Goal: Transaction & Acquisition: Download file/media

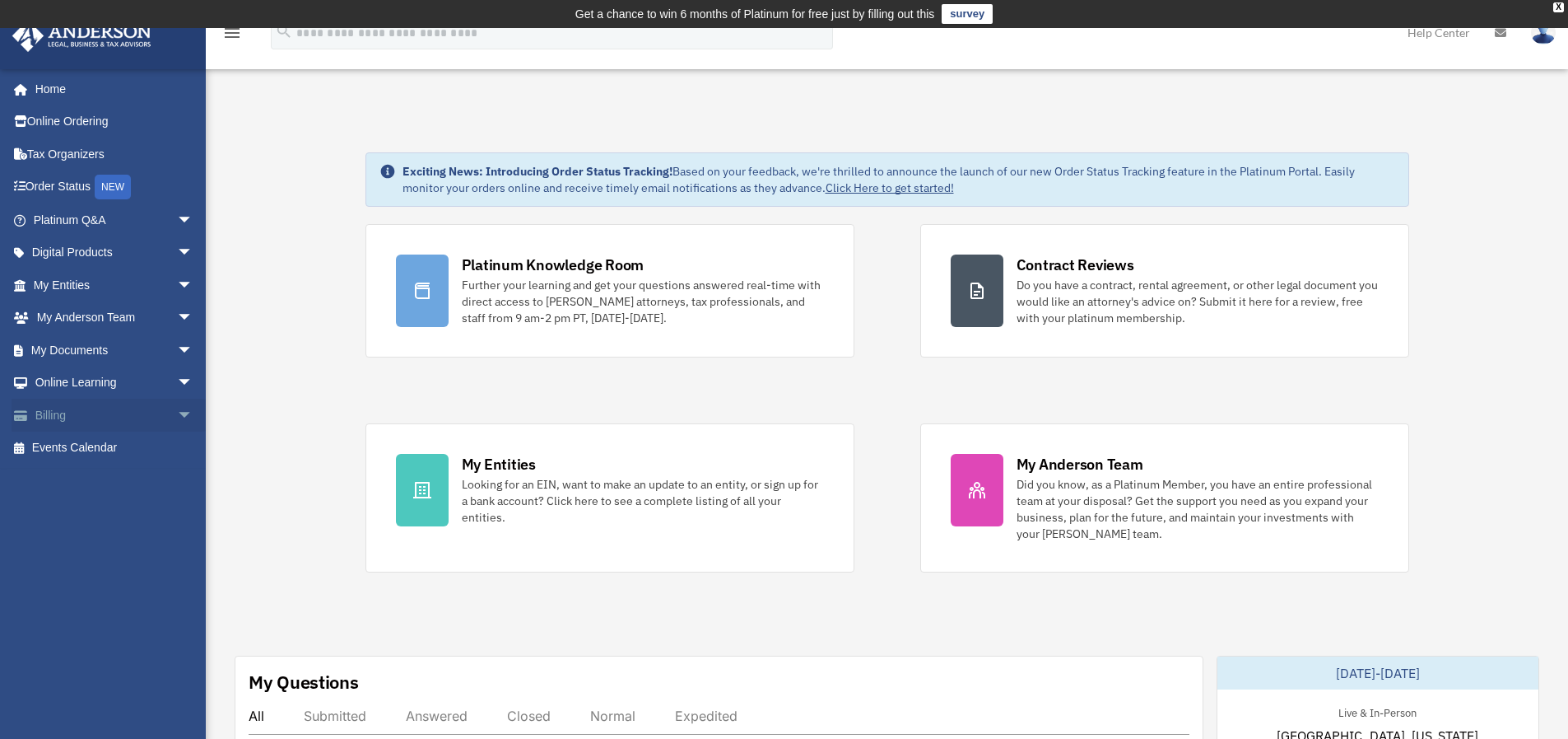
click at [177, 419] on span "arrow_drop_down" at bounding box center [193, 416] width 33 height 34
click at [177, 419] on span "arrow_drop_up" at bounding box center [193, 416] width 33 height 34
click at [177, 354] on span "arrow_drop_down" at bounding box center [193, 350] width 33 height 34
click at [51, 385] on span at bounding box center [54, 382] width 11 height 12
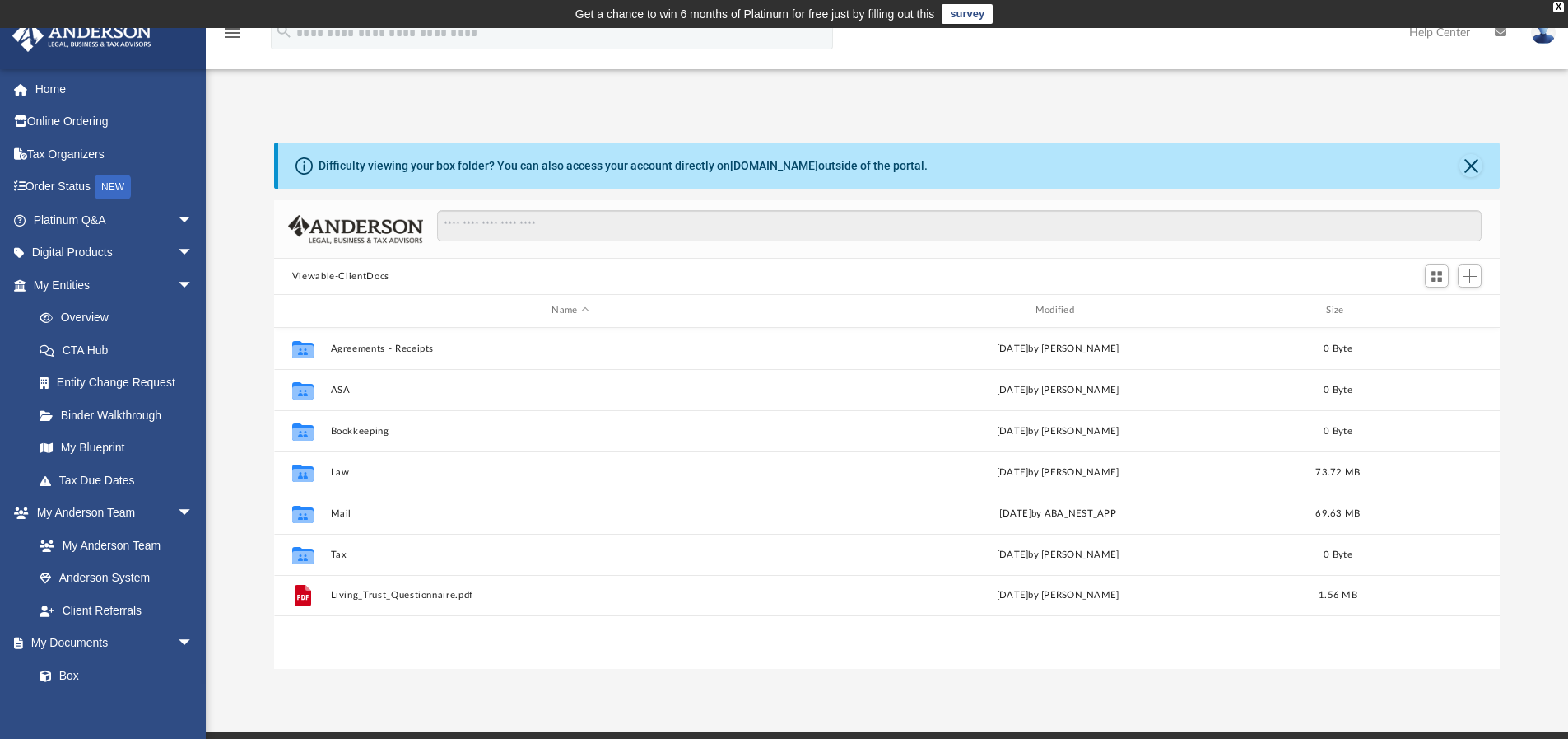
scroll to position [362, 1213]
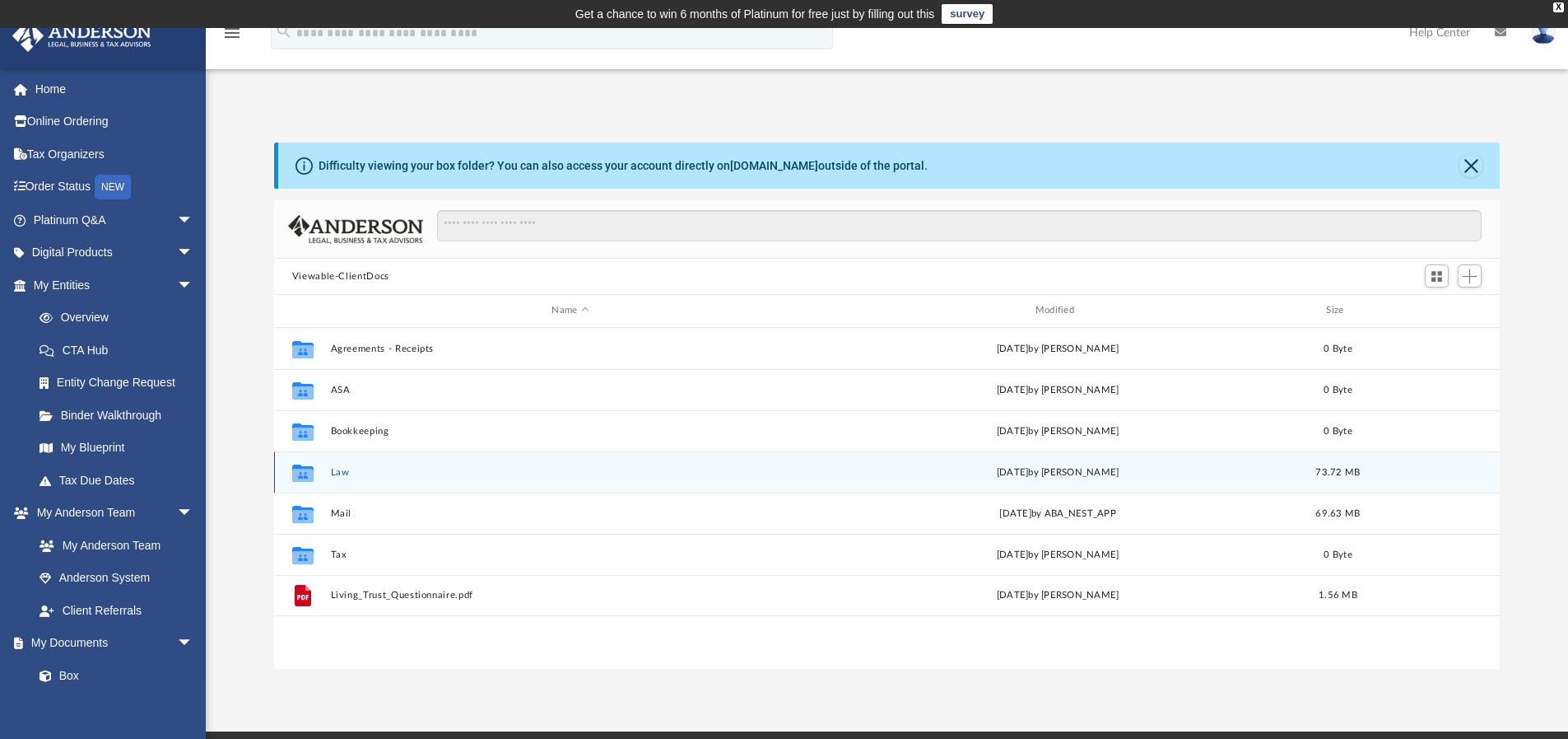
click at [351, 464] on div "Collaborated Folder Law [DATE] by [PERSON_NAME] 73.72 MB" at bounding box center [887, 472] width 1227 height 41
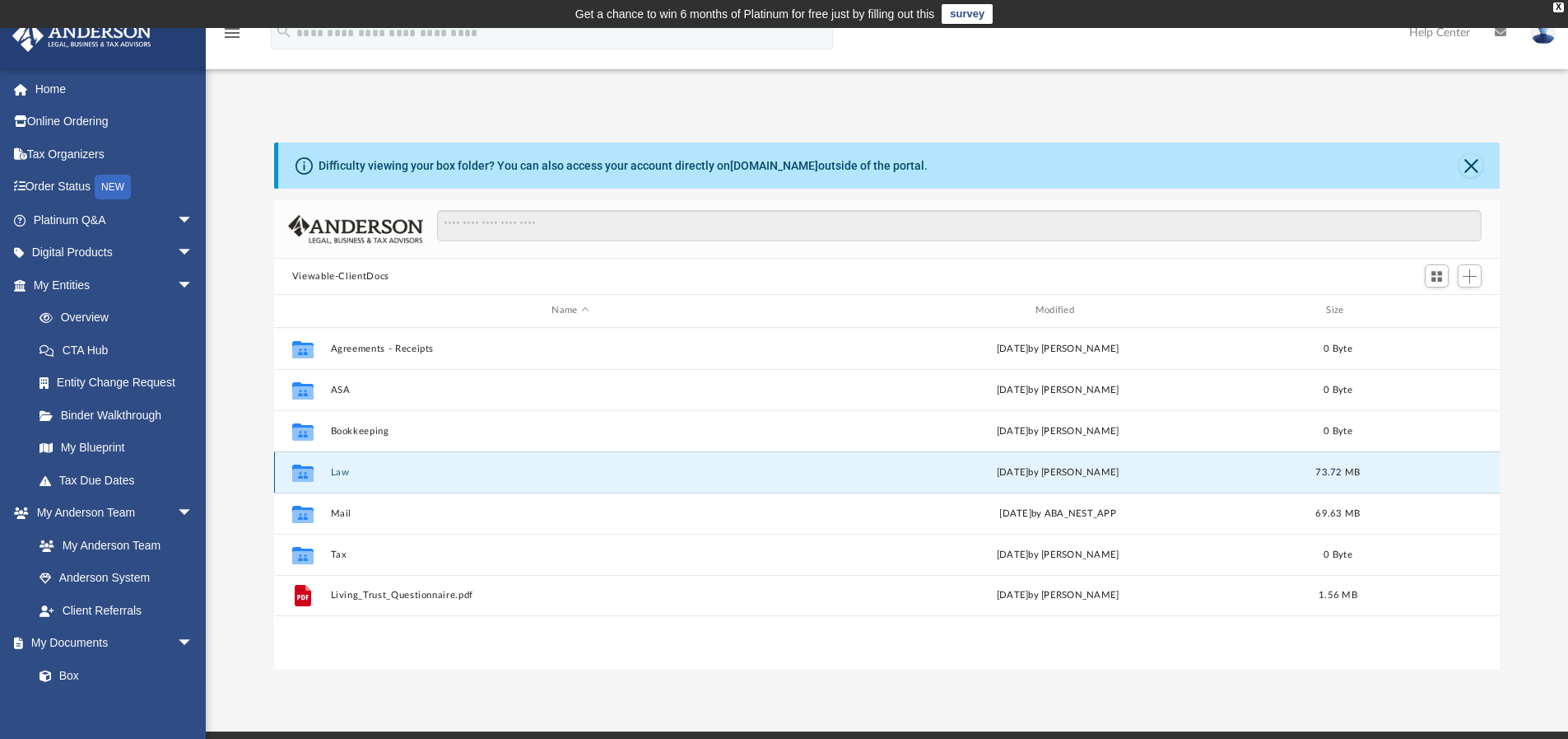
click at [347, 468] on button "Law" at bounding box center [569, 472] width 480 height 11
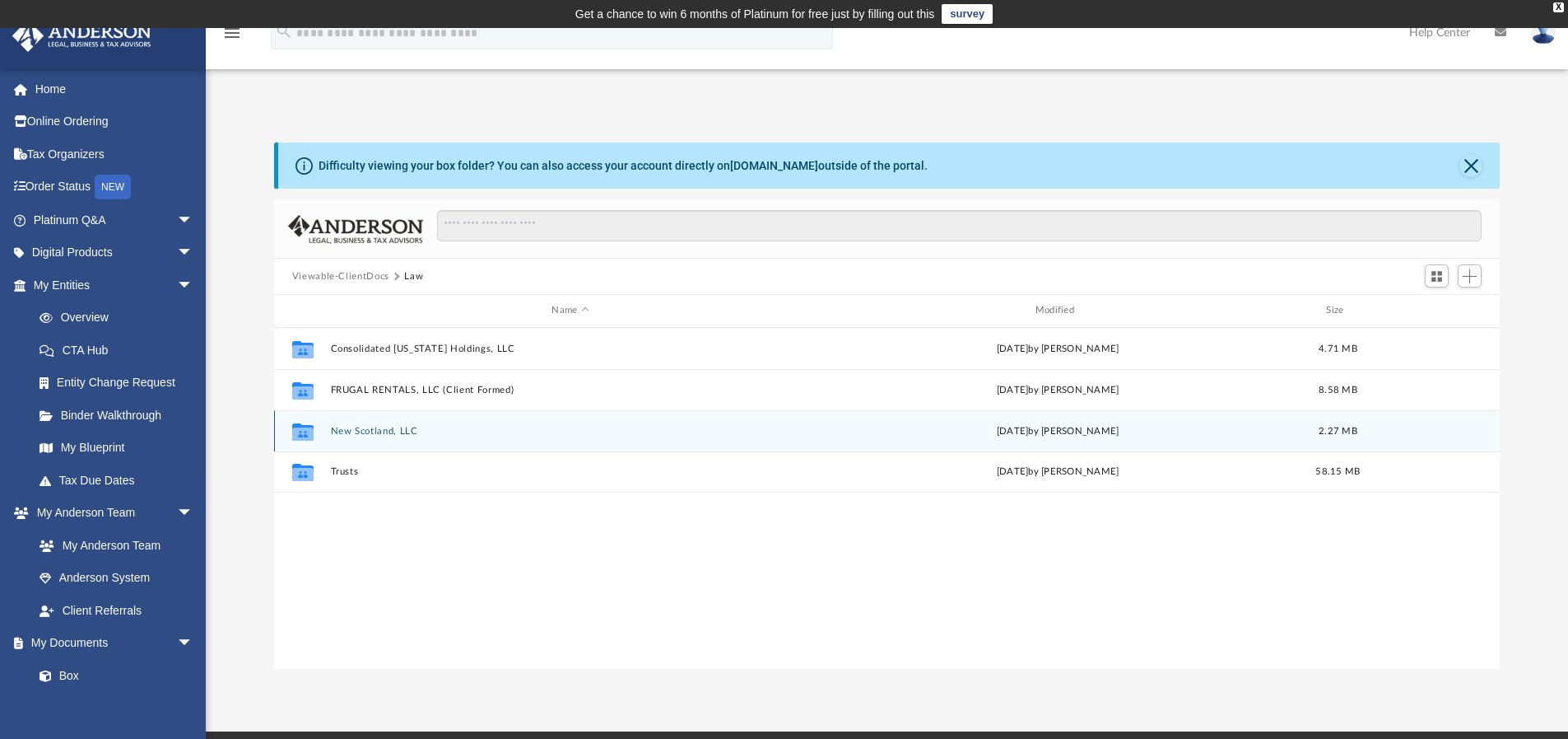
click at [357, 437] on div "Collaborated Folder New Scotland, LLC [DATE] by [PERSON_NAME] 2.27 MB" at bounding box center [887, 431] width 1227 height 41
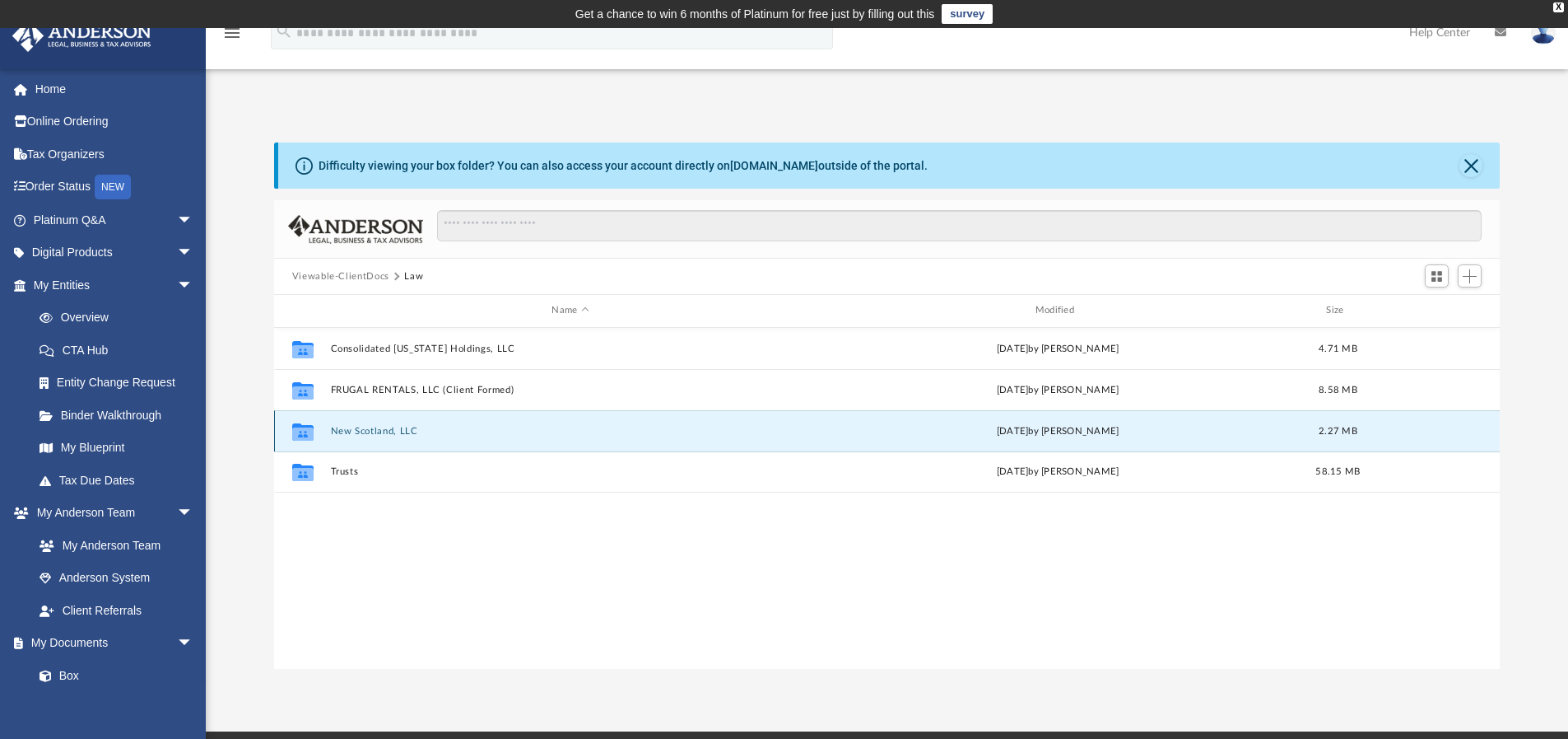
click at [340, 429] on button "New Scotland, LLC" at bounding box center [569, 431] width 480 height 11
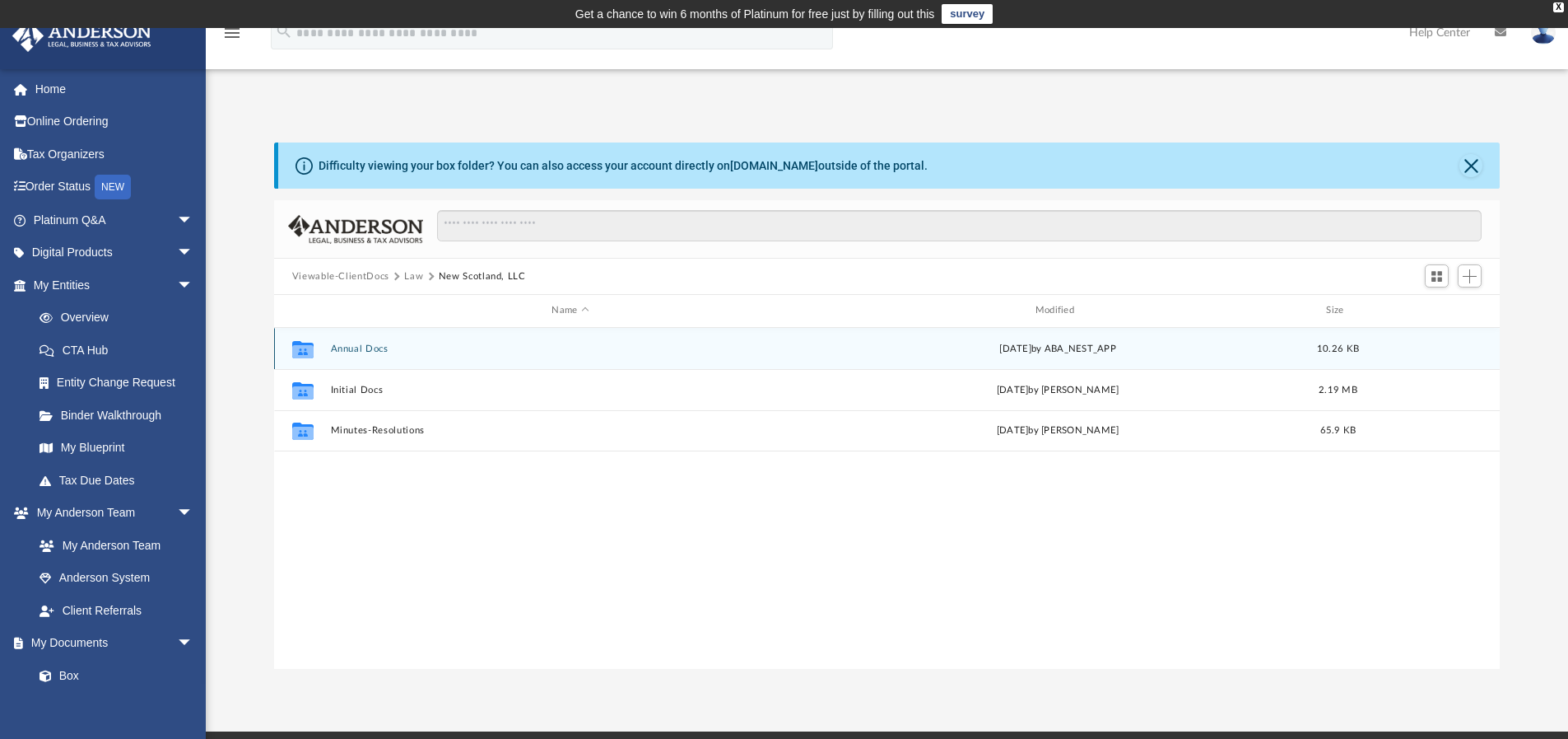
click at [344, 352] on button "Annual Docs" at bounding box center [569, 349] width 480 height 11
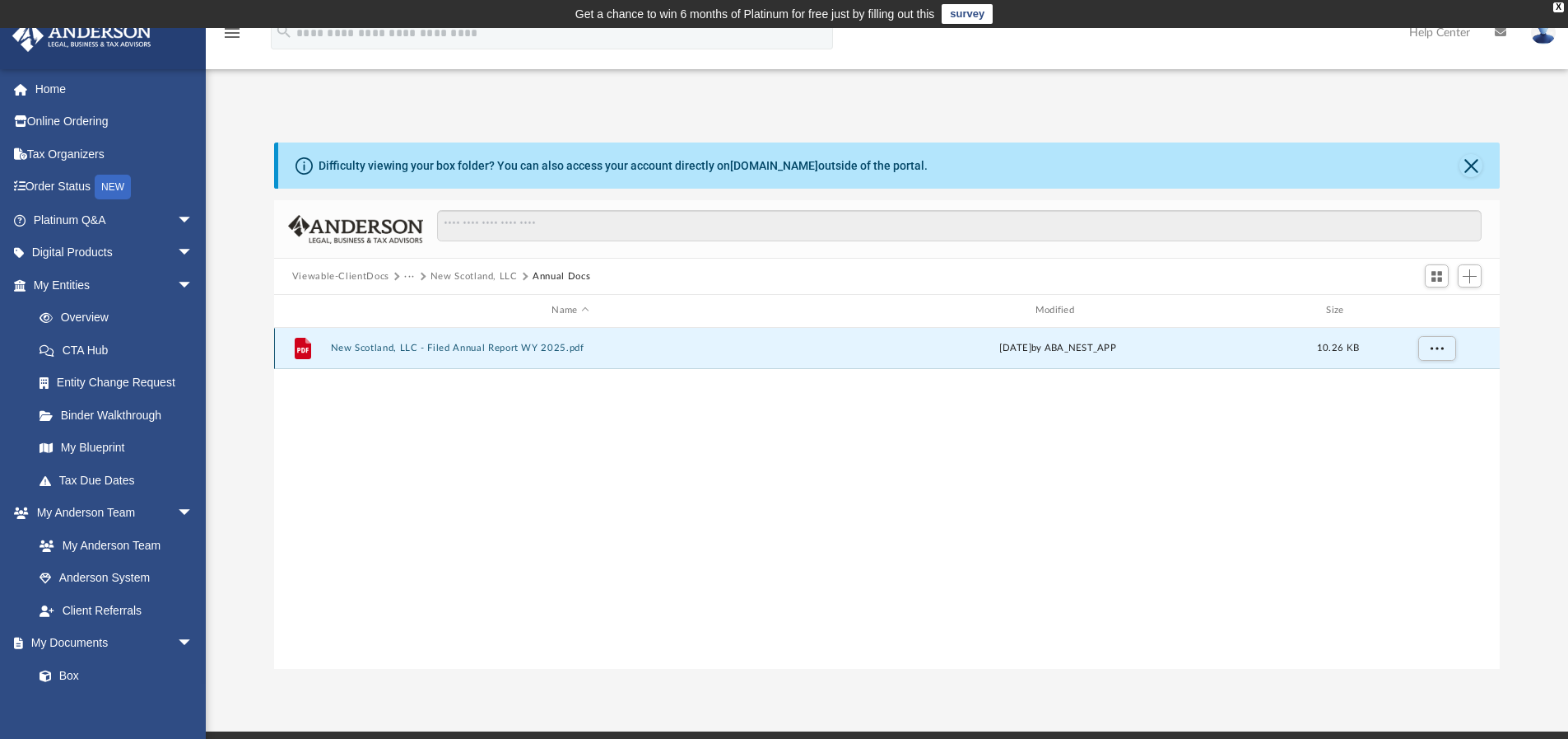
click at [365, 345] on button "New Scotland, LLC - Filed Annual Report WY 2025.pdf" at bounding box center [569, 348] width 480 height 11
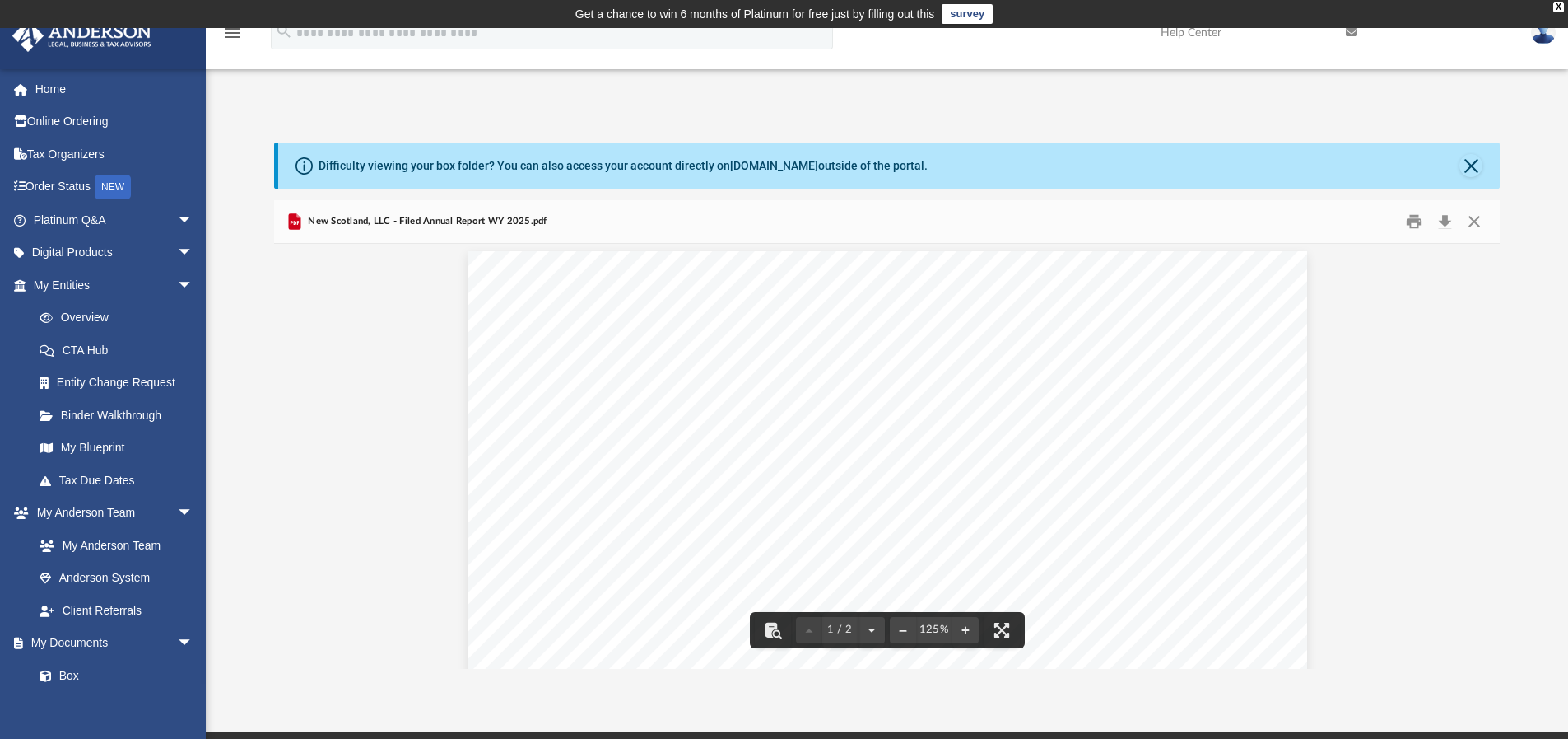
scroll to position [0, 0]
click at [1440, 225] on button "Download" at bounding box center [1445, 222] width 29 height 26
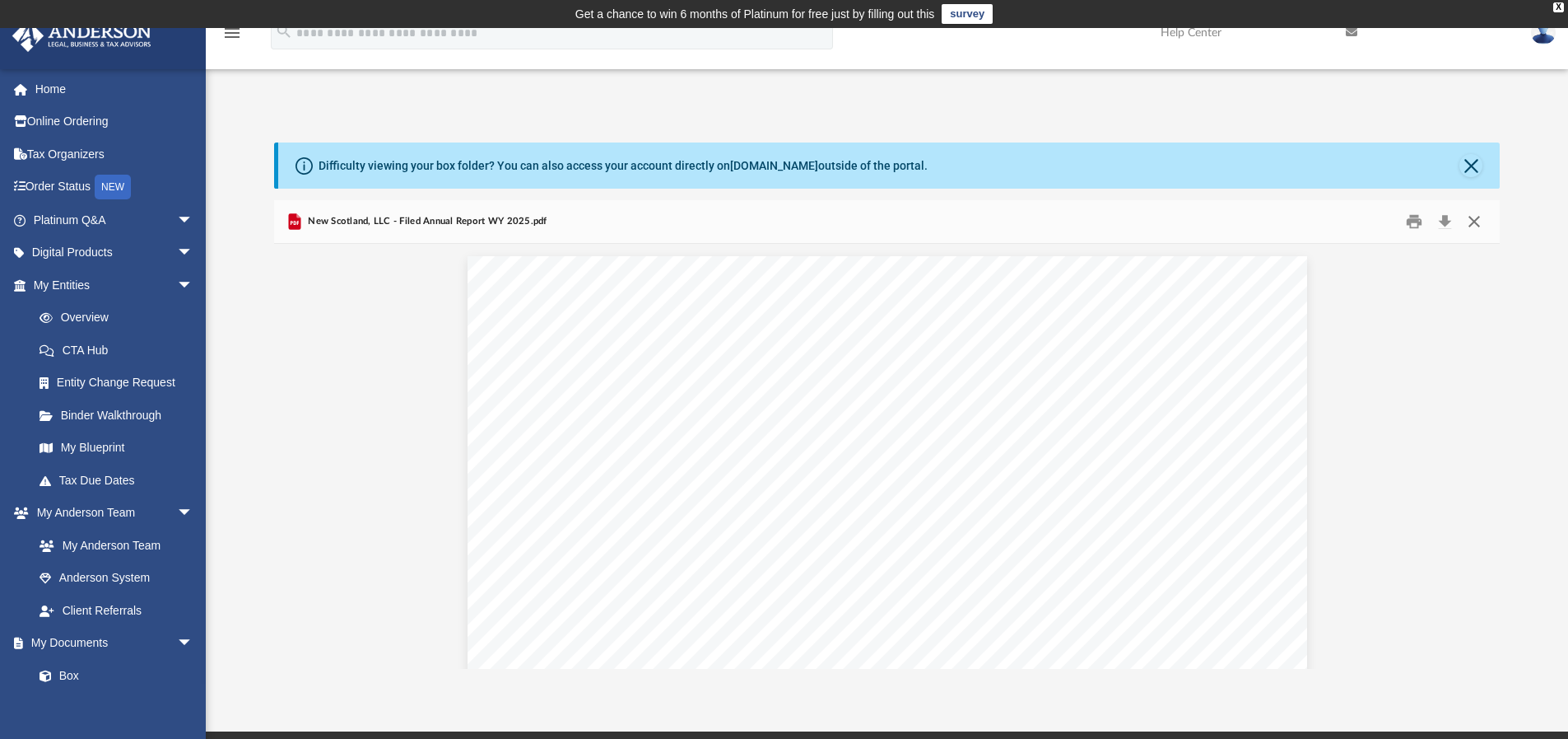
click at [1472, 225] on button "Close" at bounding box center [1474, 222] width 29 height 26
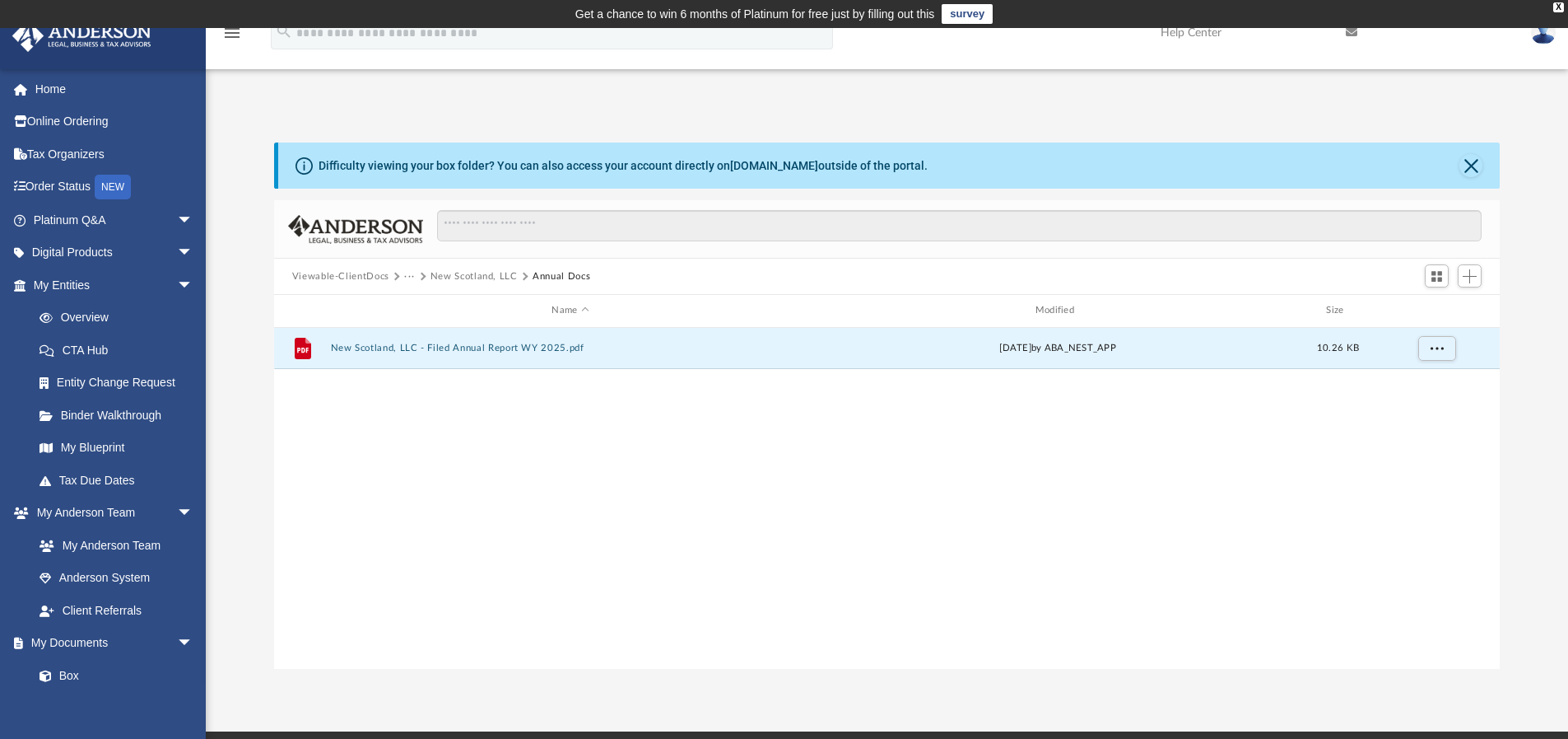
click at [474, 273] on button "New Scotland, LLC" at bounding box center [474, 276] width 88 height 15
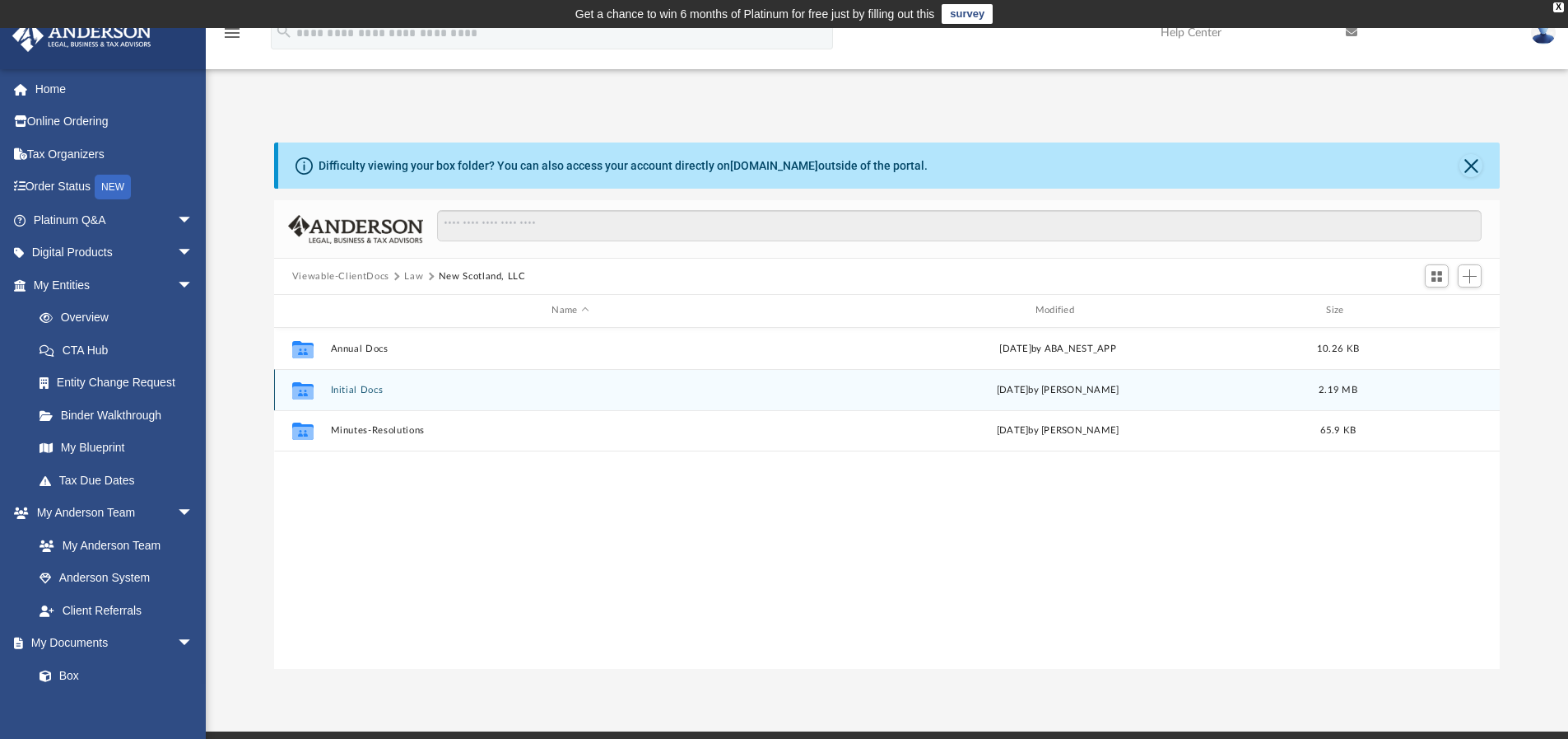
click at [349, 391] on button "Initial Docs" at bounding box center [569, 390] width 480 height 11
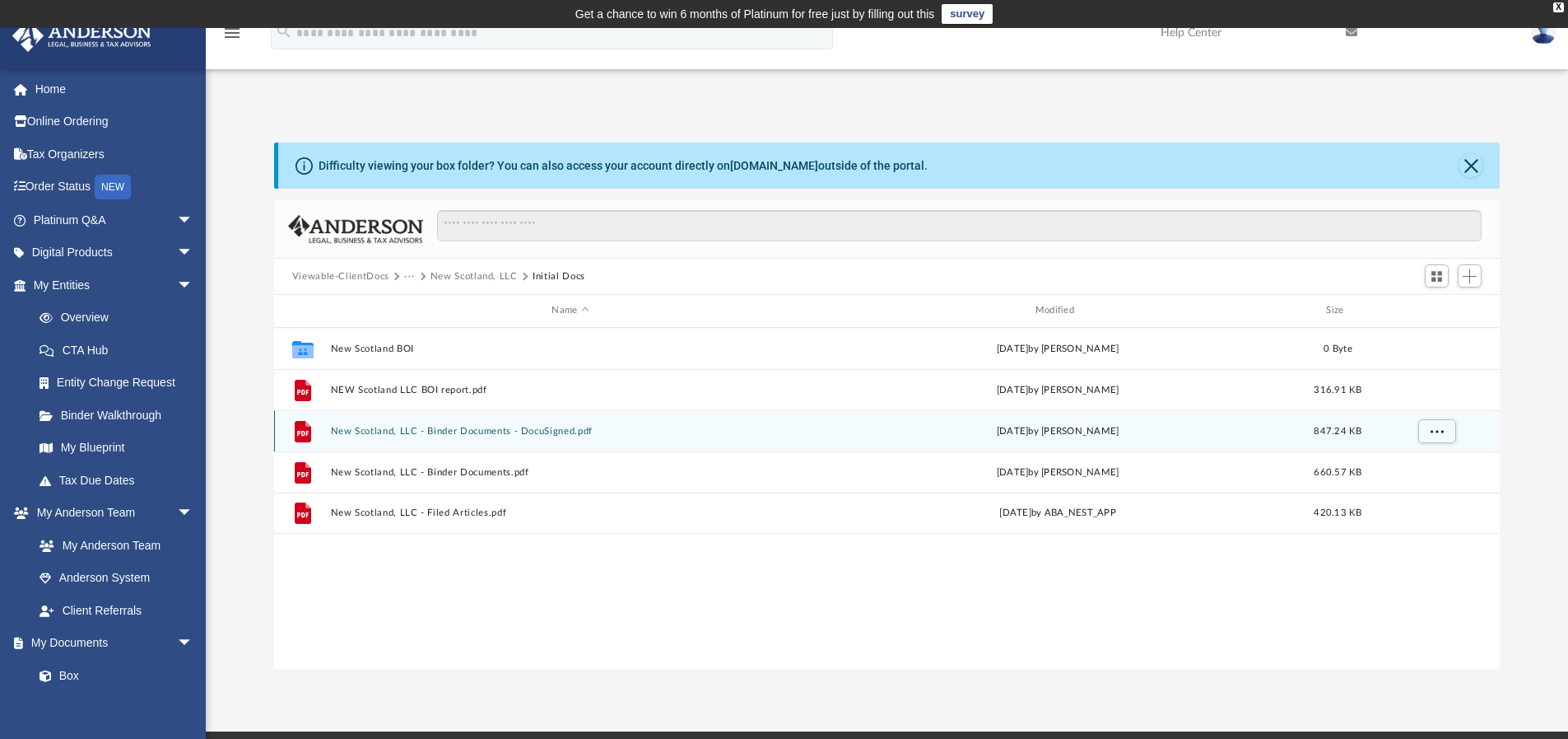
click at [356, 441] on div "File New Scotland, LLC - Binder Documents - DocuSigned.pdf [DATE] by [PERSON_NA…" at bounding box center [887, 431] width 1227 height 41
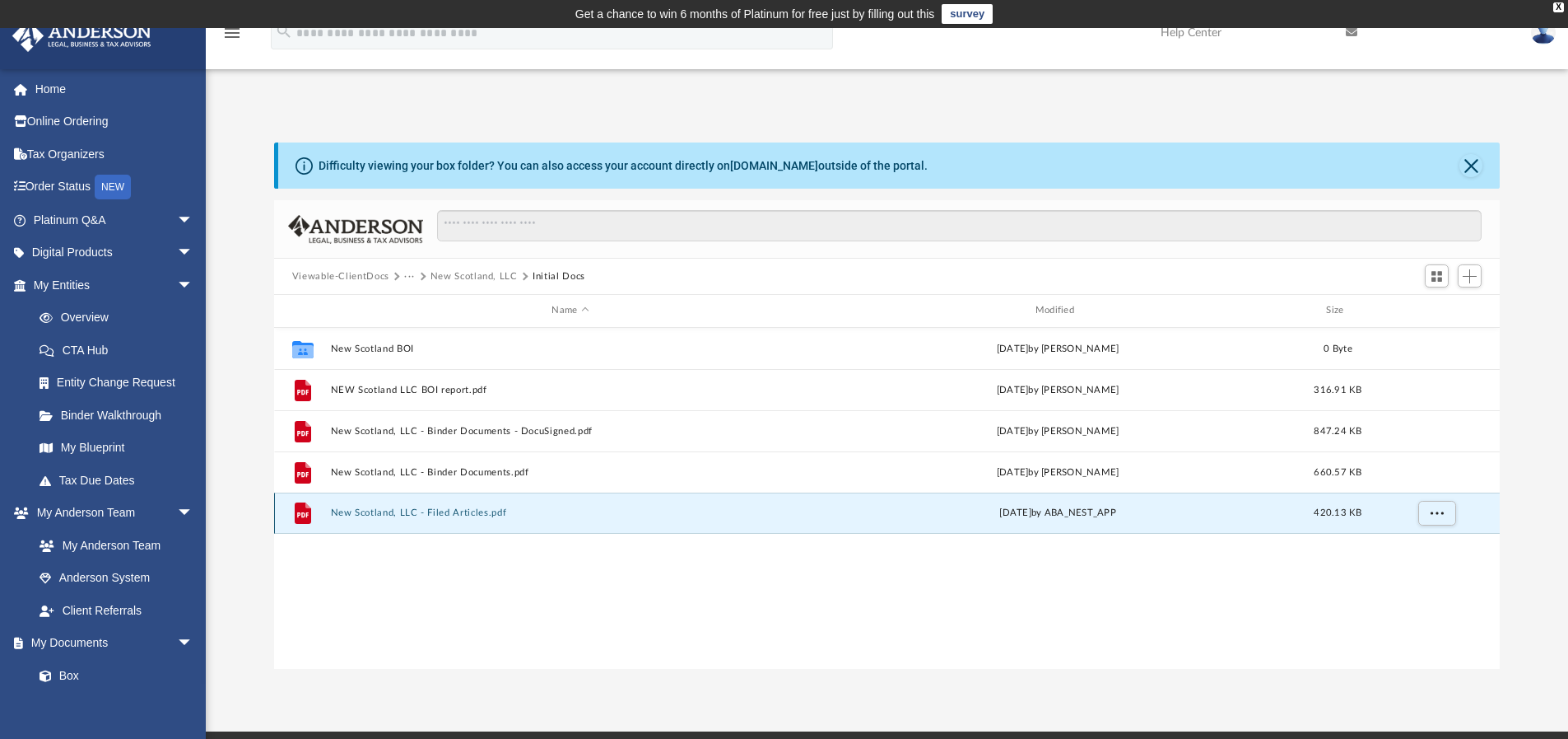
click at [366, 508] on button "New Scotland, LLC - Filed Articles.pdf" at bounding box center [569, 513] width 480 height 11
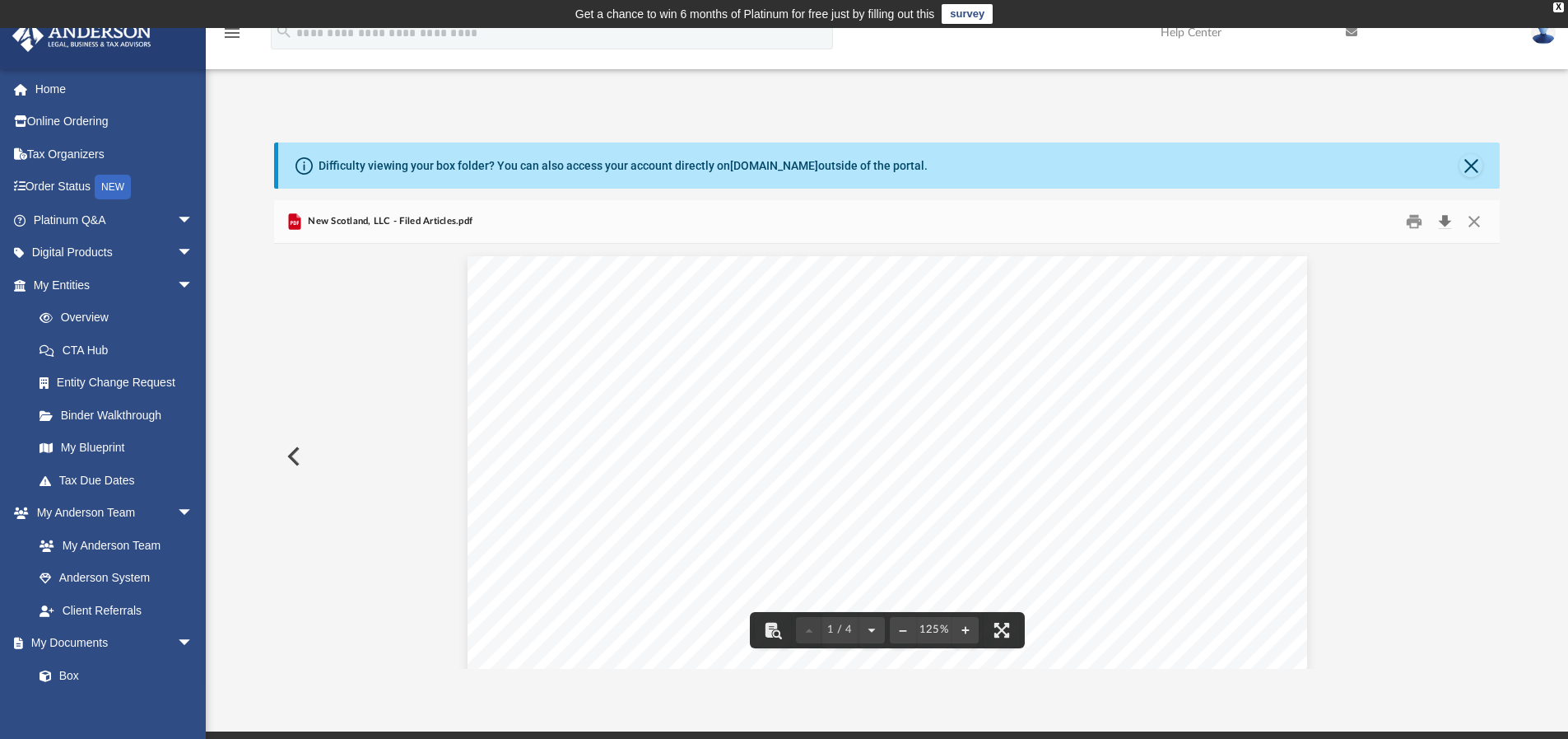
click at [1444, 214] on button "Download" at bounding box center [1445, 222] width 29 height 26
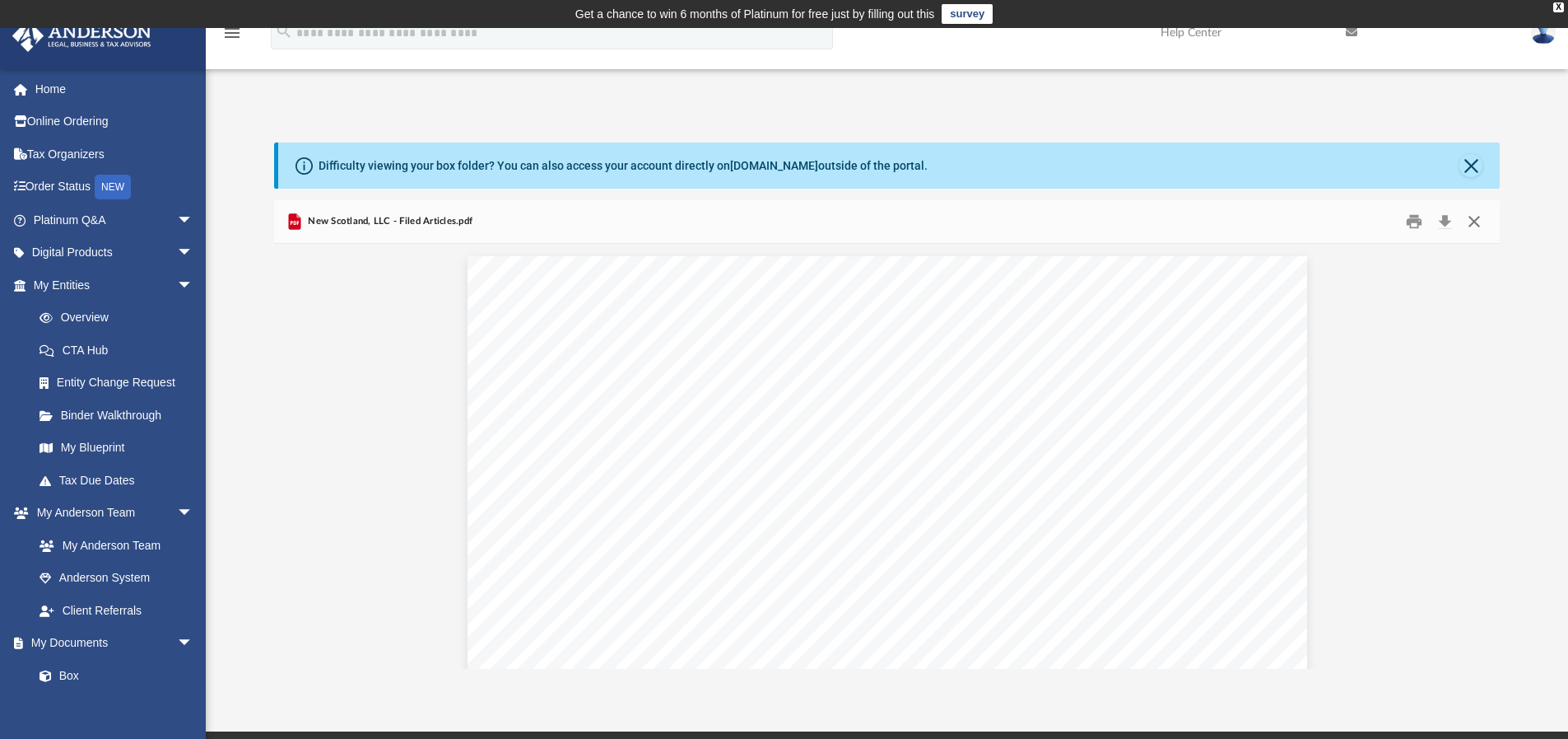
click at [1477, 231] on button "Close" at bounding box center [1474, 222] width 29 height 26
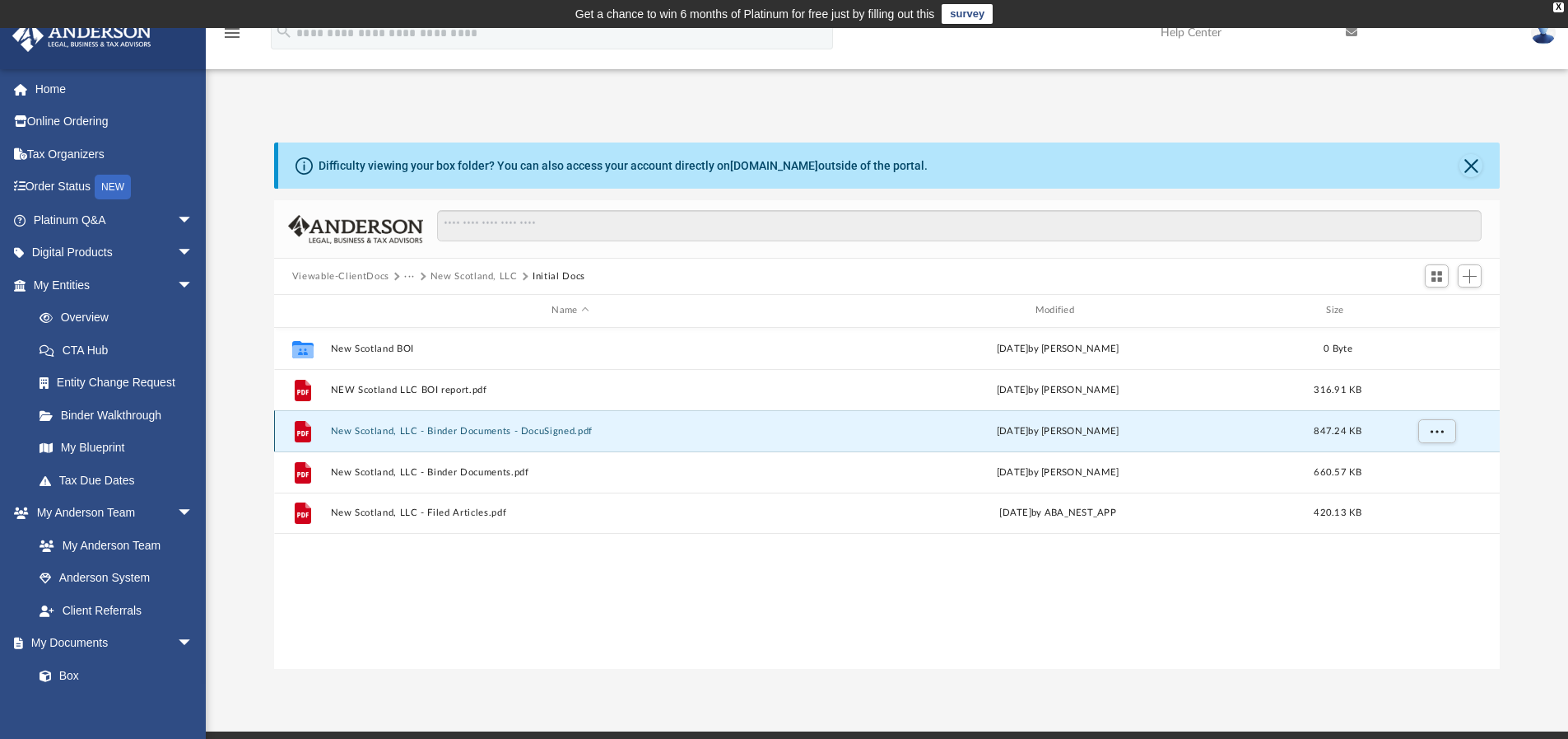
click at [348, 433] on button "New Scotland, LLC - Binder Documents - DocuSigned.pdf" at bounding box center [569, 431] width 480 height 11
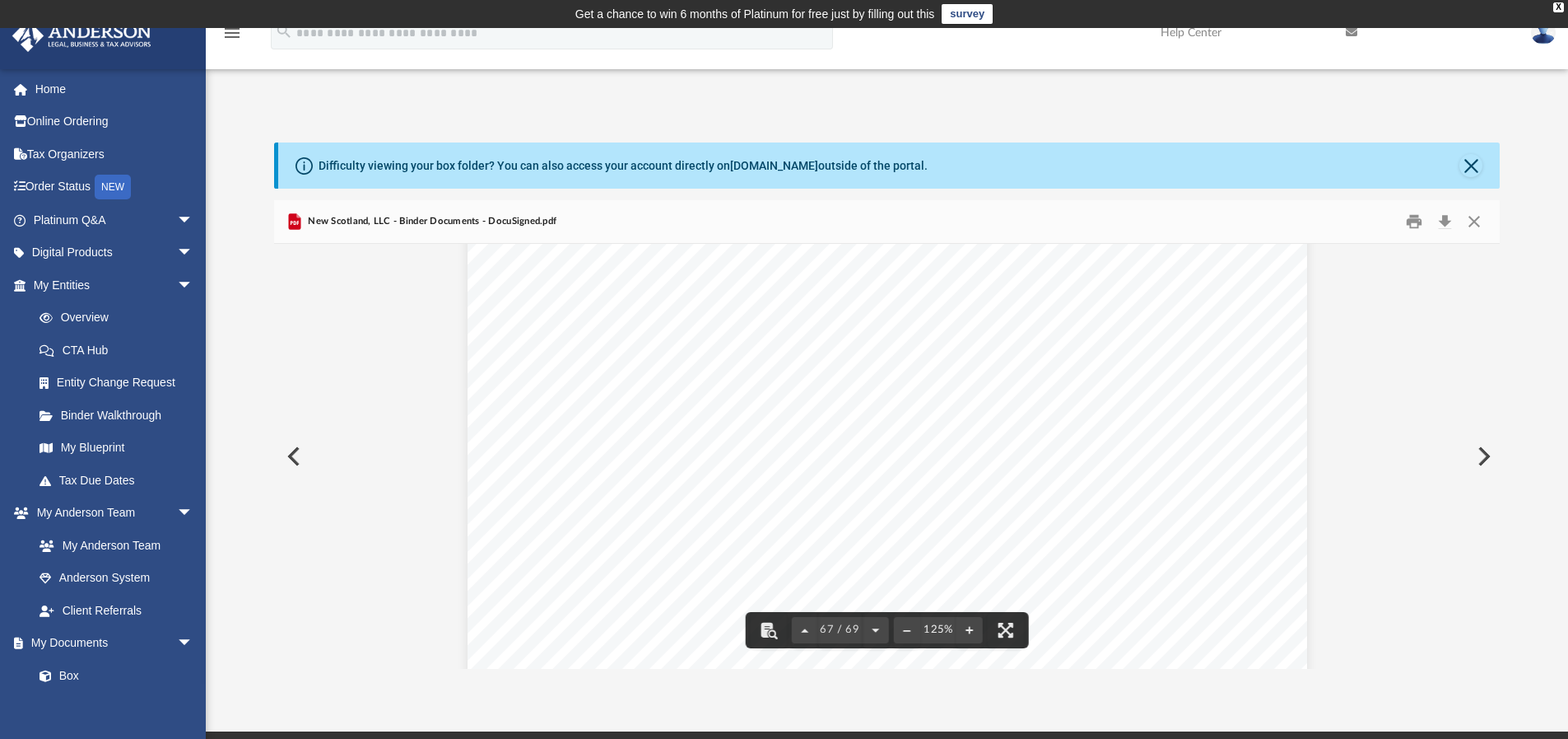
scroll to position [72980, 0]
click at [1441, 228] on button "Download" at bounding box center [1445, 222] width 29 height 26
click at [1473, 226] on button "Close" at bounding box center [1474, 222] width 29 height 26
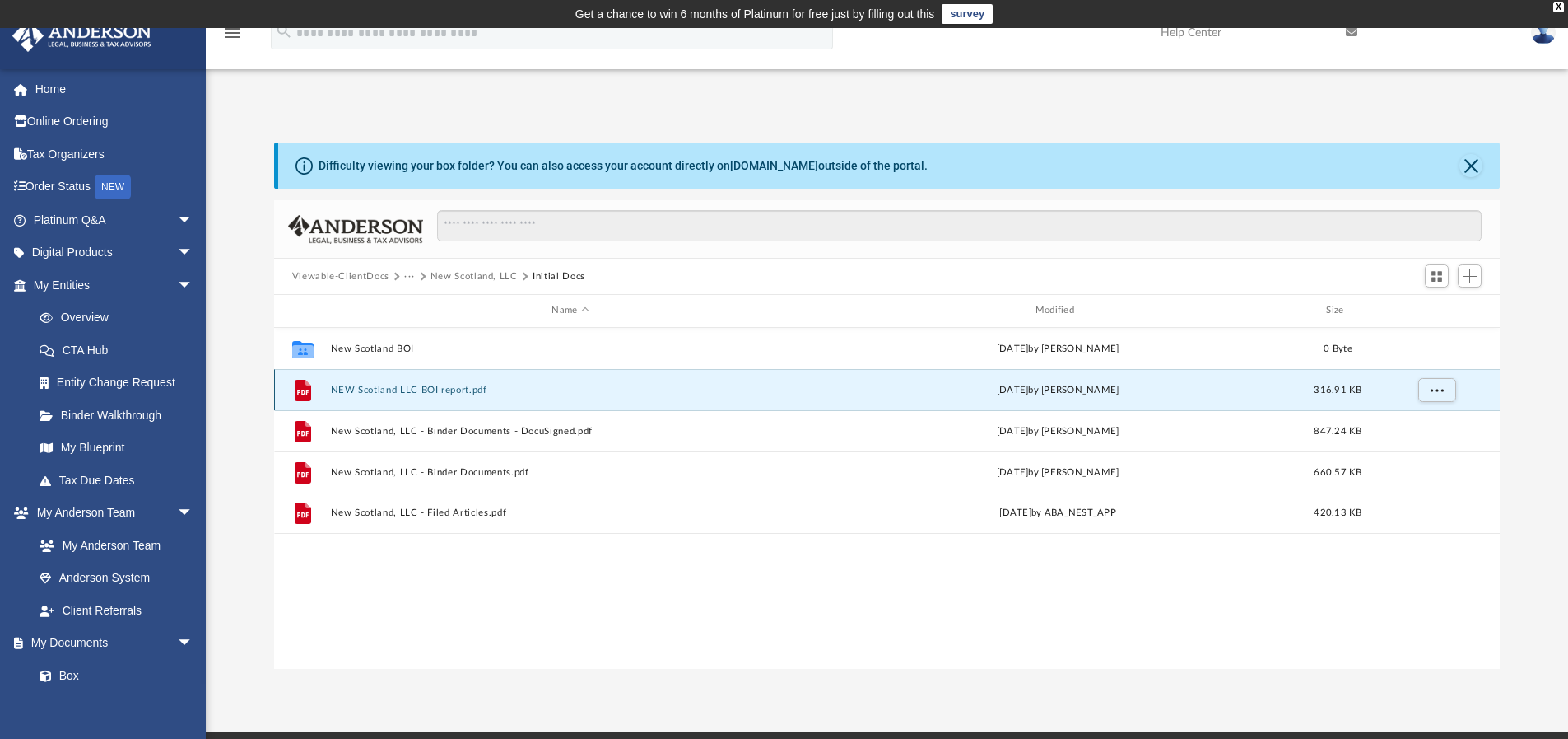
click at [430, 393] on button "NEW Scotland LLC BOI report.pdf" at bounding box center [569, 390] width 480 height 11
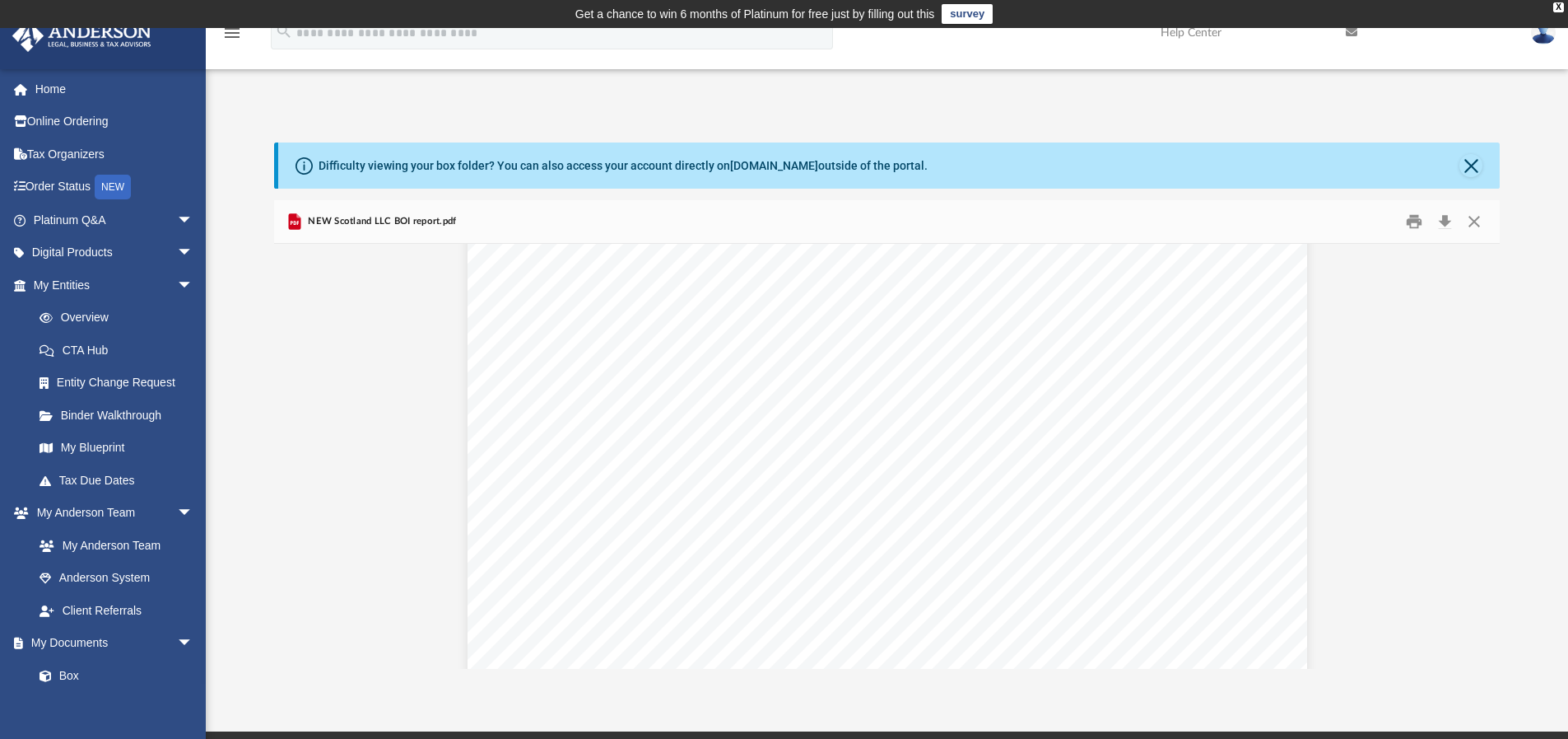
scroll to position [0, 0]
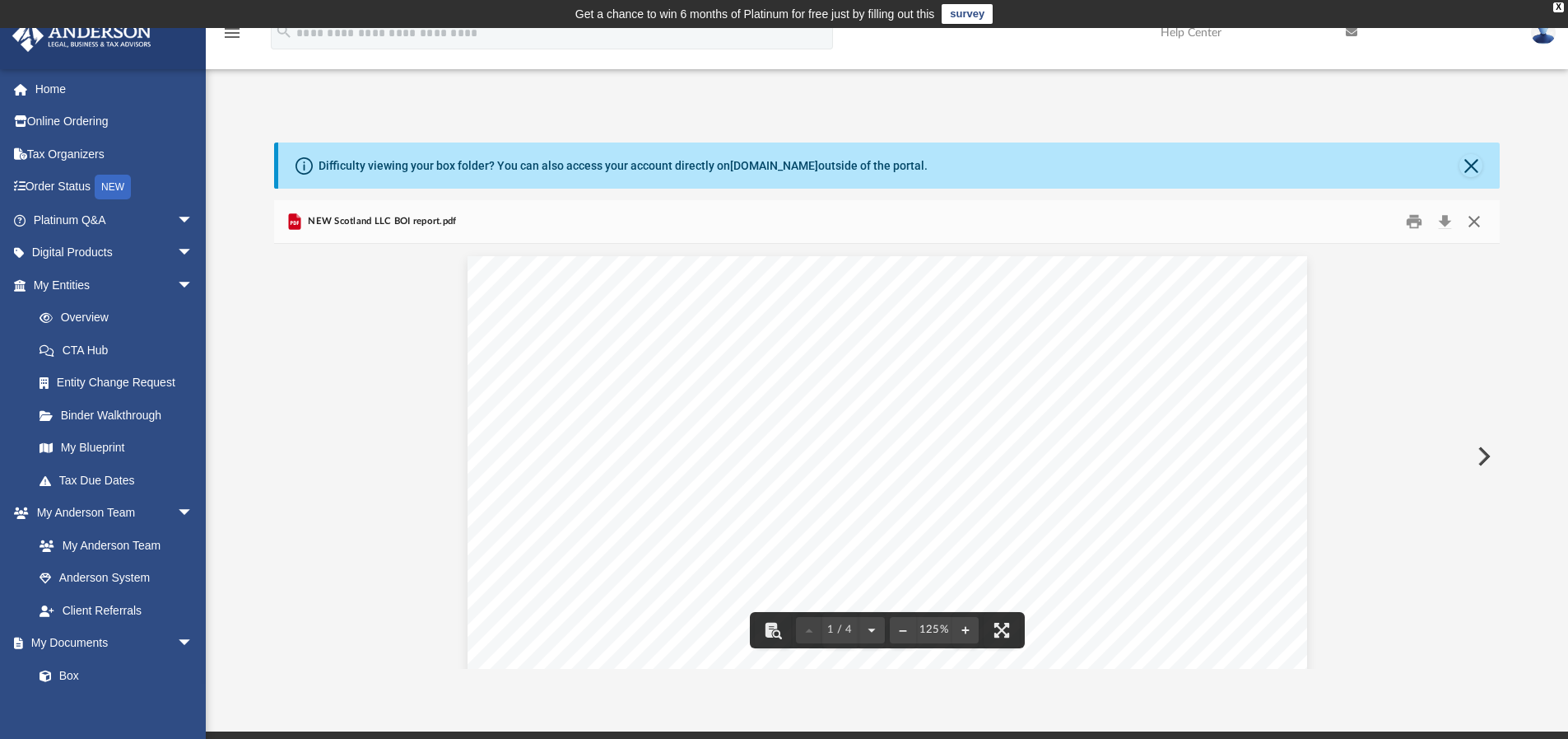
click at [1474, 229] on button "Close" at bounding box center [1474, 222] width 29 height 26
